Goal: Task Accomplishment & Management: Manage account settings

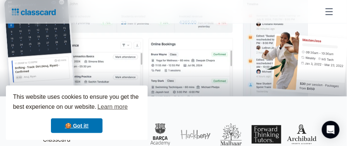
scroll to position [222, 0]
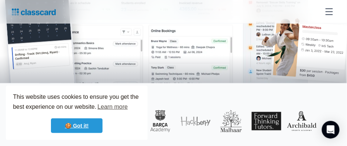
drag, startPoint x: 76, startPoint y: 127, endPoint x: 82, endPoint y: 126, distance: 6.7
click at [76, 126] on link "🍪 Got it!" at bounding box center [77, 126] width 52 height 15
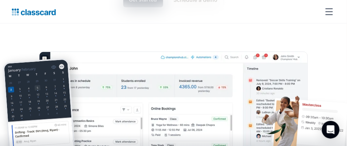
scroll to position [111, 0]
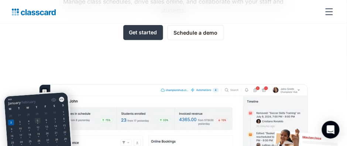
click at [149, 32] on link "Get started" at bounding box center [143, 32] width 40 height 15
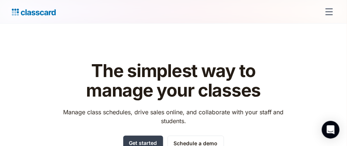
click at [329, 11] on div "menu" at bounding box center [329, 11] width 7 height 1
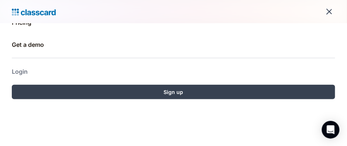
scroll to position [96, 0]
click at [23, 72] on link "Login" at bounding box center [174, 72] width 324 height 18
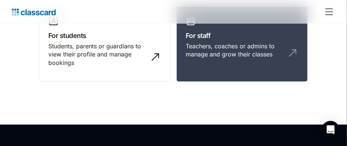
scroll to position [74, 0]
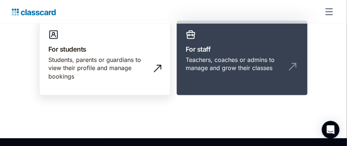
click at [159, 67] on img at bounding box center [158, 69] width 12 height 12
